Goal: Information Seeking & Learning: Learn about a topic

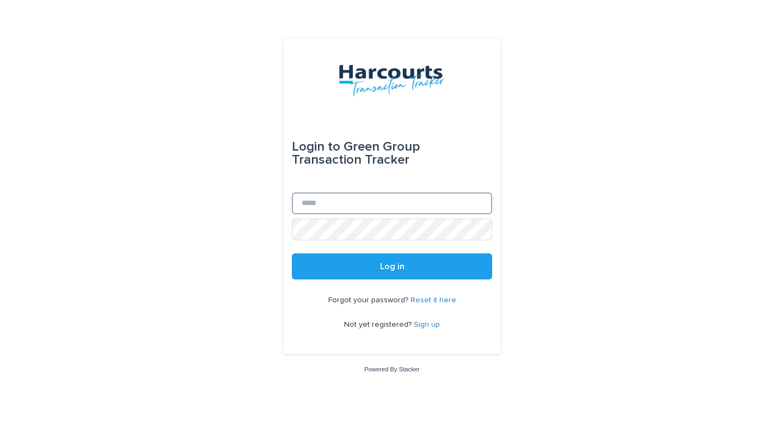
click at [421, 205] on input "Email" at bounding box center [392, 204] width 200 height 22
type input "**********"
click at [292, 254] on button "Log in" at bounding box center [392, 267] width 200 height 26
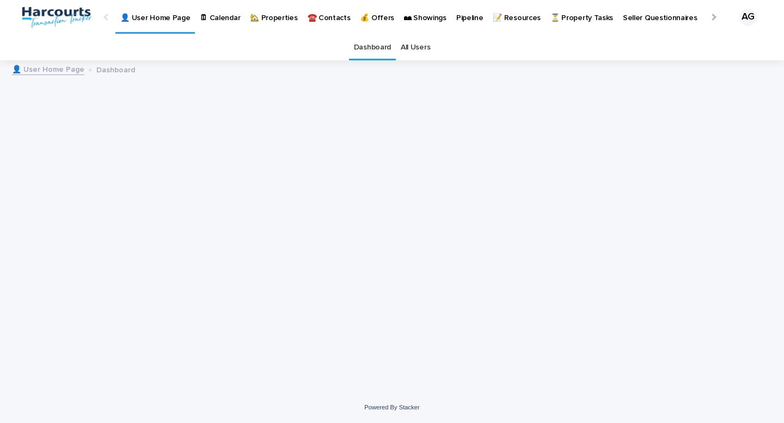
scroll to position [4, 0]
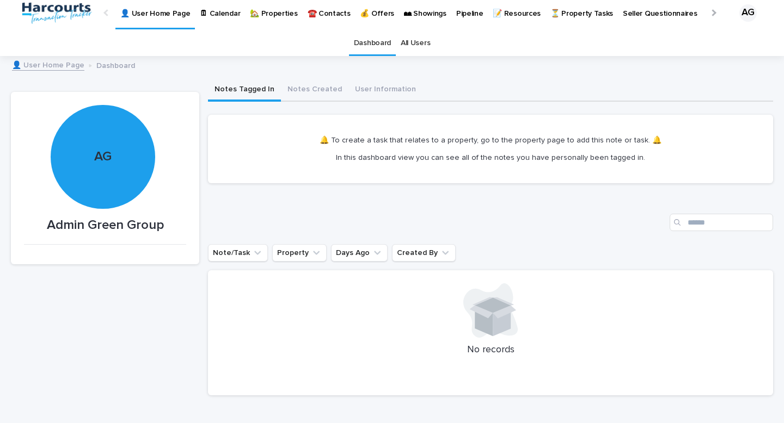
click at [269, 15] on p "🏡 Properties" at bounding box center [273, 7] width 47 height 23
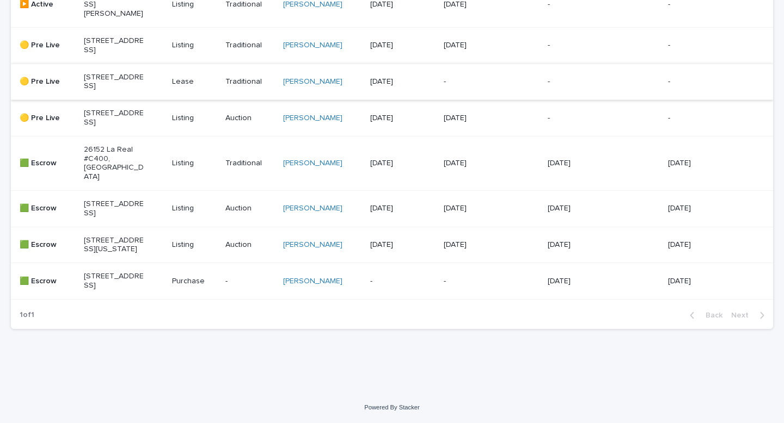
scroll to position [417, 0]
click at [141, 132] on div "[STREET_ADDRESS]" at bounding box center [124, 117] width 80 height 27
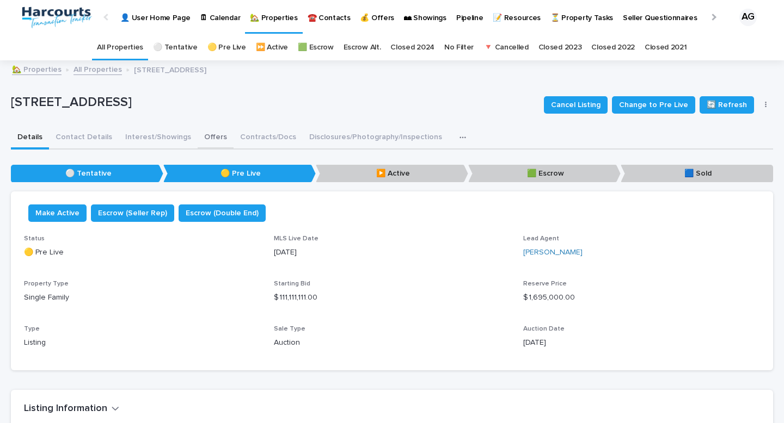
click at [152, 139] on button "Interest/Showings" at bounding box center [158, 138] width 79 height 23
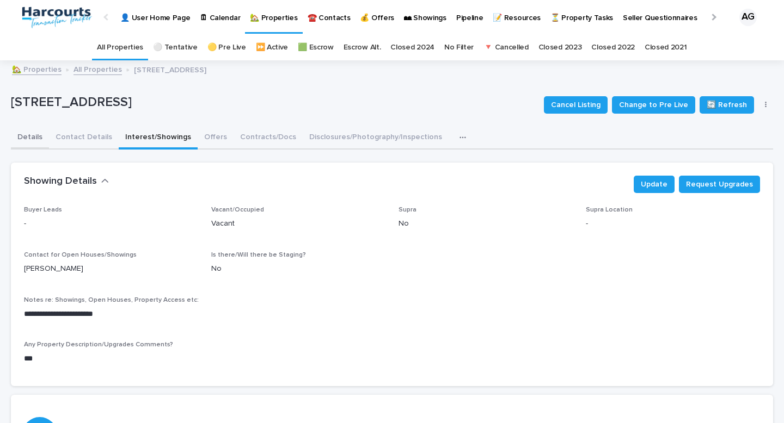
click at [38, 138] on button "Details" at bounding box center [30, 138] width 38 height 23
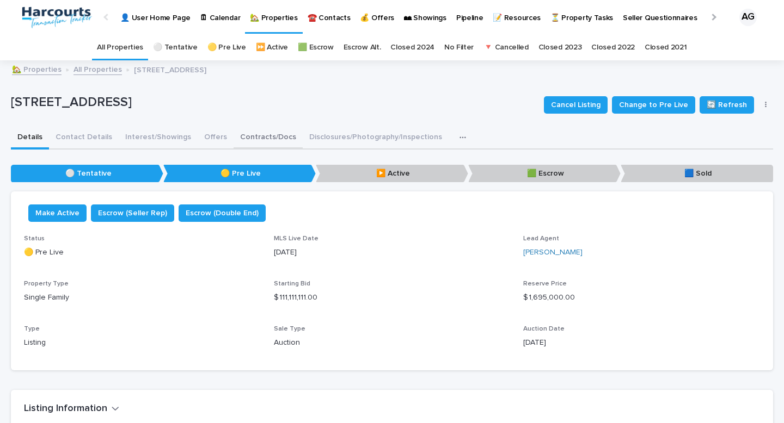
click at [258, 135] on button "Contracts/Docs" at bounding box center [267, 138] width 69 height 23
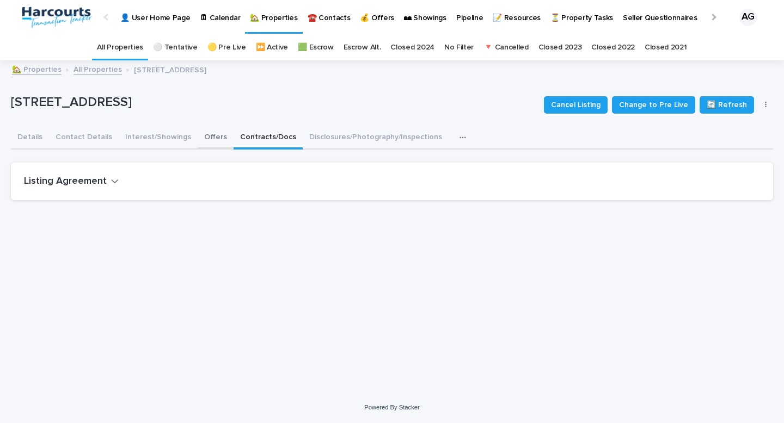
click at [209, 138] on button "Offers" at bounding box center [216, 138] width 36 height 23
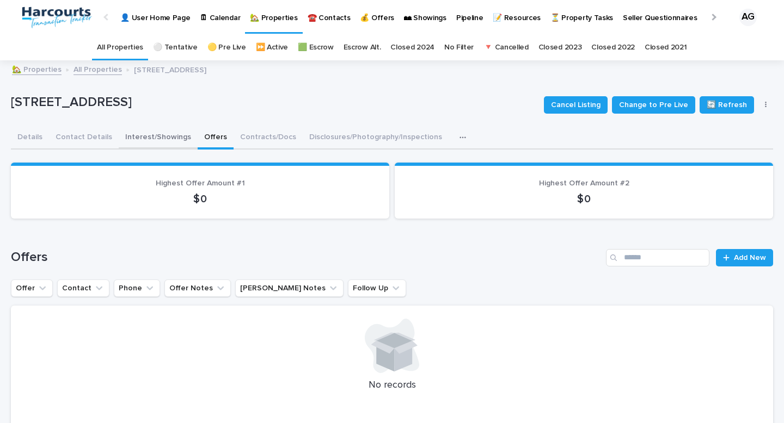
click at [174, 138] on button "Interest/Showings" at bounding box center [158, 138] width 79 height 23
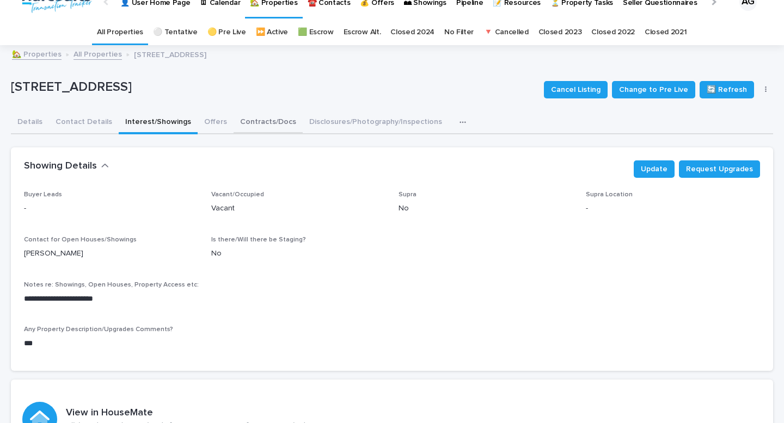
click at [243, 118] on div "**********" at bounding box center [392, 362] width 762 height 633
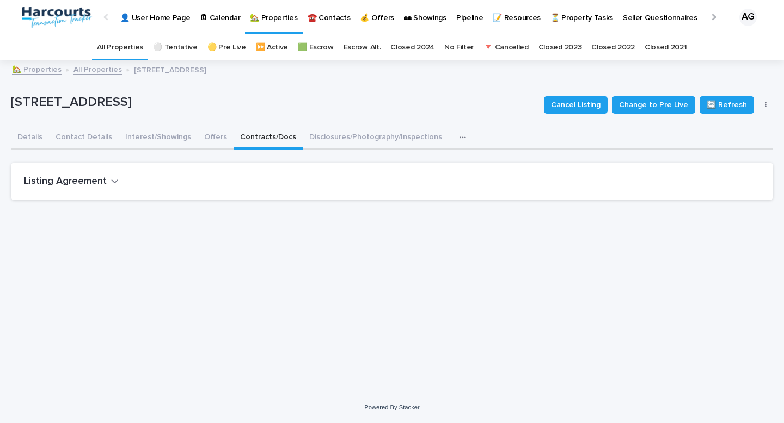
scroll to position [8, 0]
click at [111, 176] on icon "button" at bounding box center [115, 181] width 8 height 10
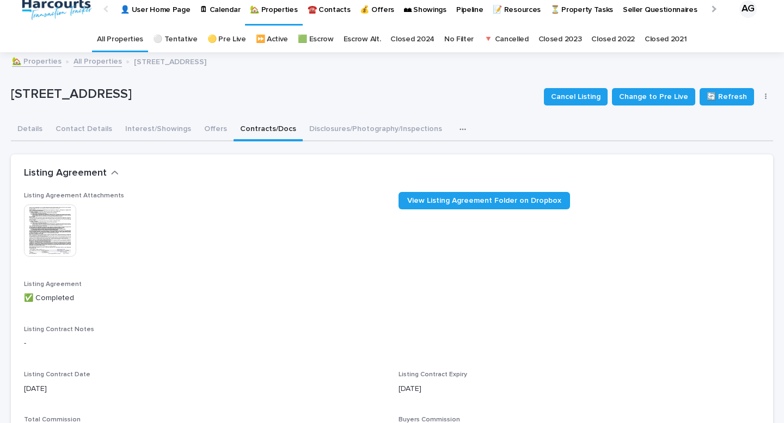
click at [63, 232] on img at bounding box center [50, 231] width 52 height 52
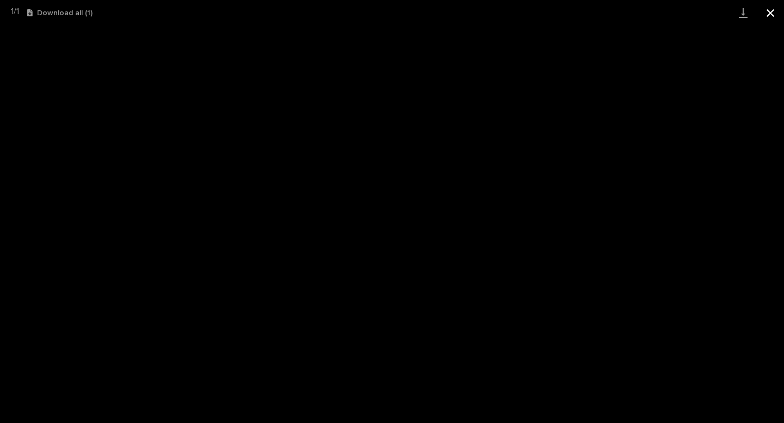
click at [766, 10] on button "Close gallery" at bounding box center [769, 13] width 27 height 26
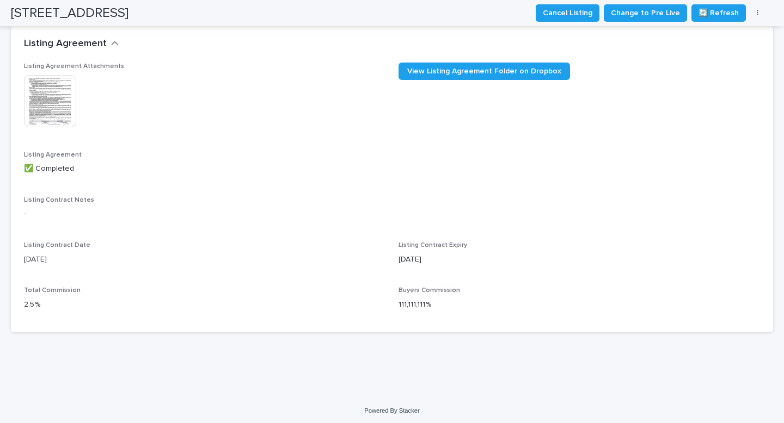
scroll to position [149, 0]
